Goal: Task Accomplishment & Management: Complete application form

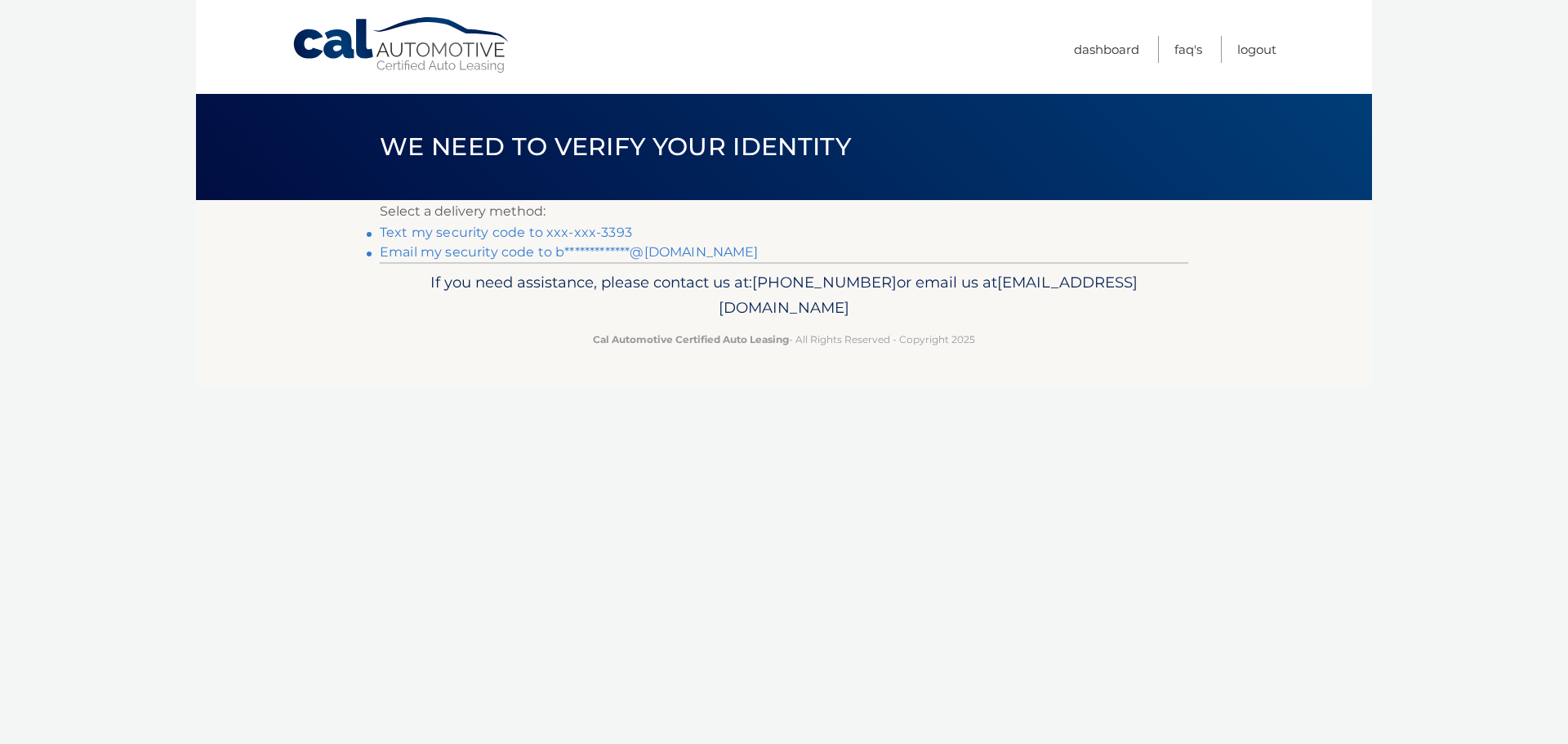
click at [614, 230] on link "Text my security code to xxx-xxx-3393" at bounding box center [506, 233] width 253 height 16
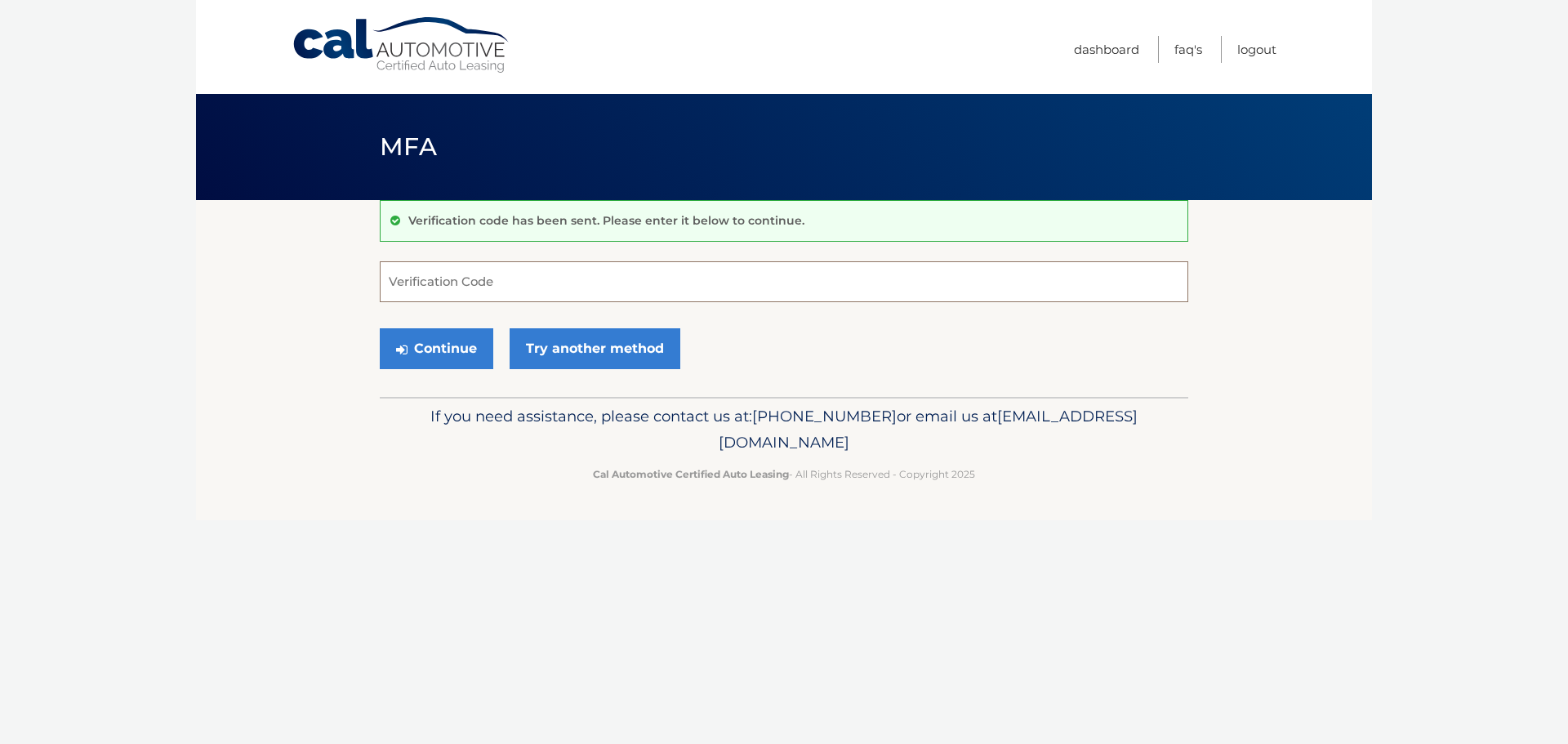
click at [504, 282] on input "Verification Code" at bounding box center [784, 281] width 809 height 41
click at [417, 266] on input "Verification Code" at bounding box center [784, 281] width 809 height 41
type input "136886"
click at [380, 328] on button "Continue" at bounding box center [437, 348] width 113 height 41
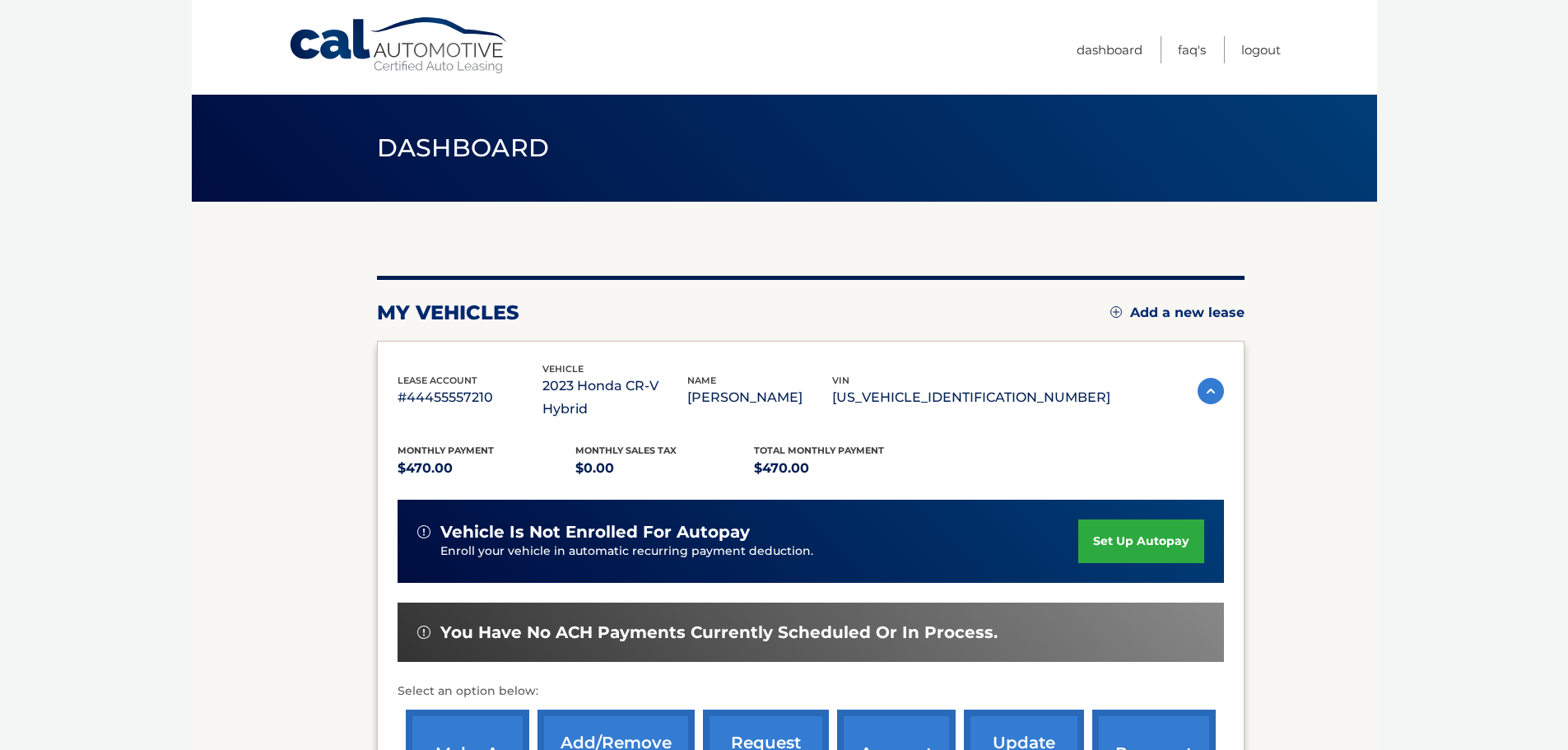
click at [1111, 313] on img at bounding box center [1116, 312] width 11 height 11
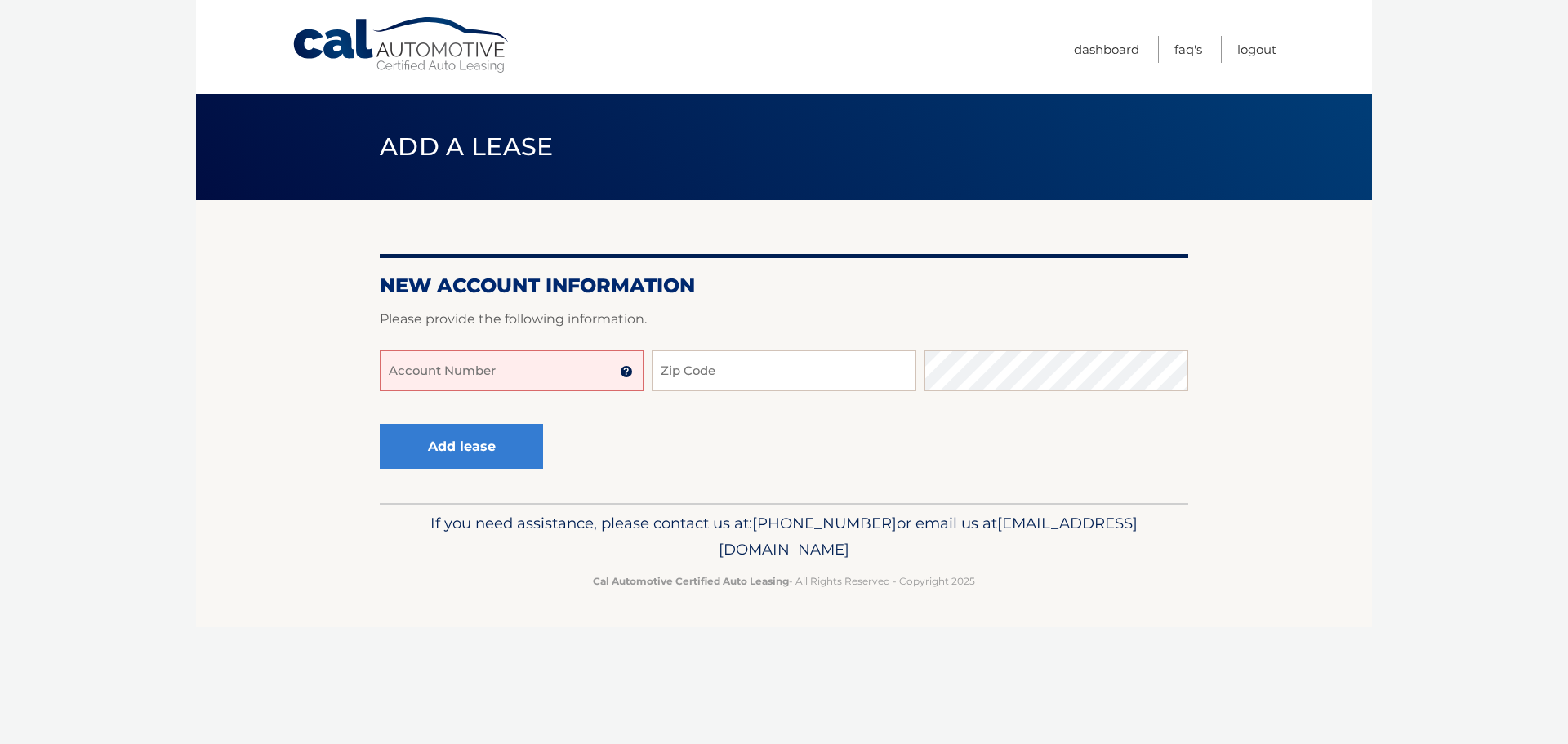
click at [553, 381] on input "Account Number" at bounding box center [512, 370] width 264 height 41
click at [767, 374] on input "Zip Code" at bounding box center [784, 370] width 264 height 41
type input "10010"
click at [757, 489] on fieldset "Account Number 11 digit account number provided on your coupon book or Welcome …" at bounding box center [784, 426] width 809 height 152
click at [434, 388] on input "Account Number" at bounding box center [512, 370] width 264 height 41
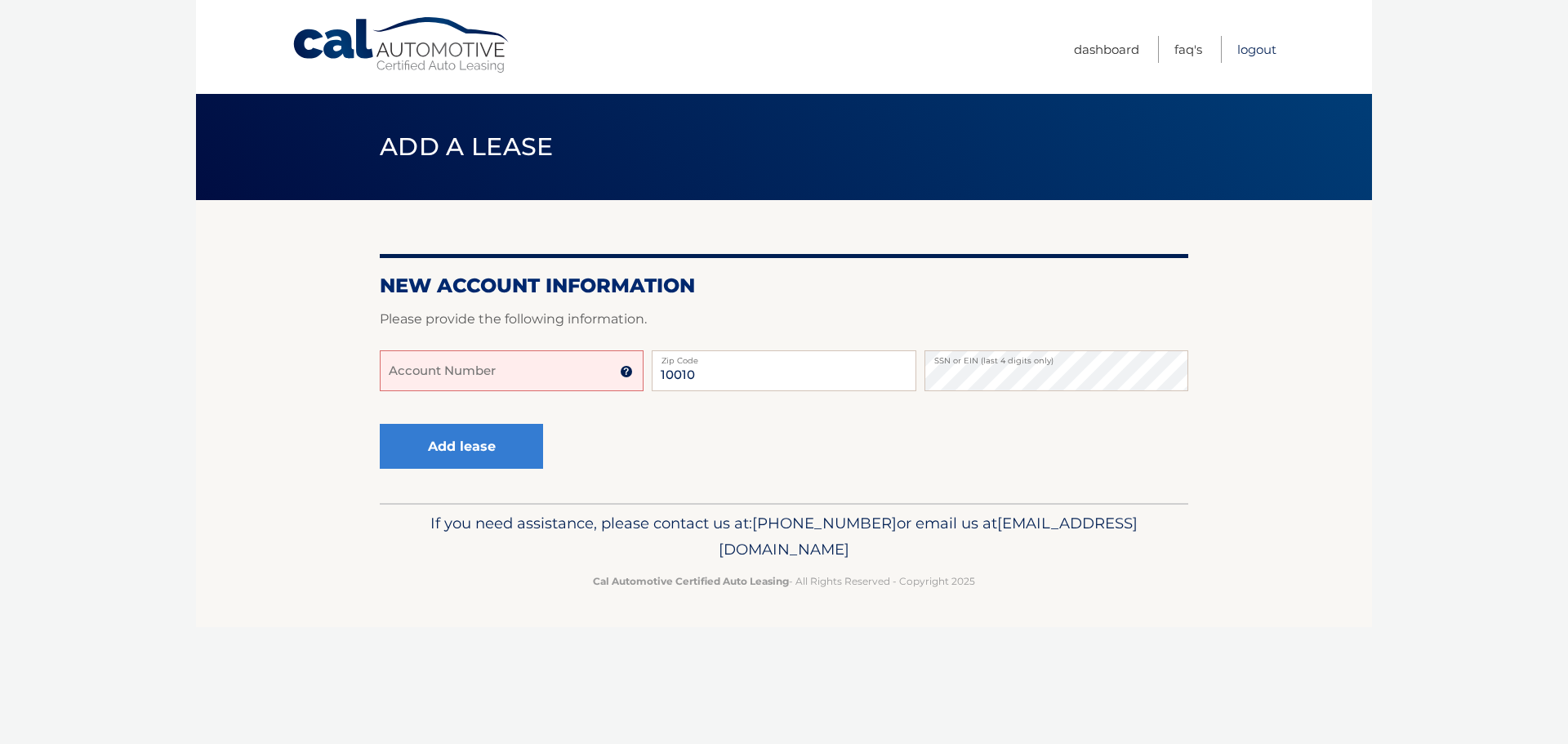
click at [1254, 48] on link "Logout" at bounding box center [1257, 49] width 39 height 27
